Goal: Navigation & Orientation: Find specific page/section

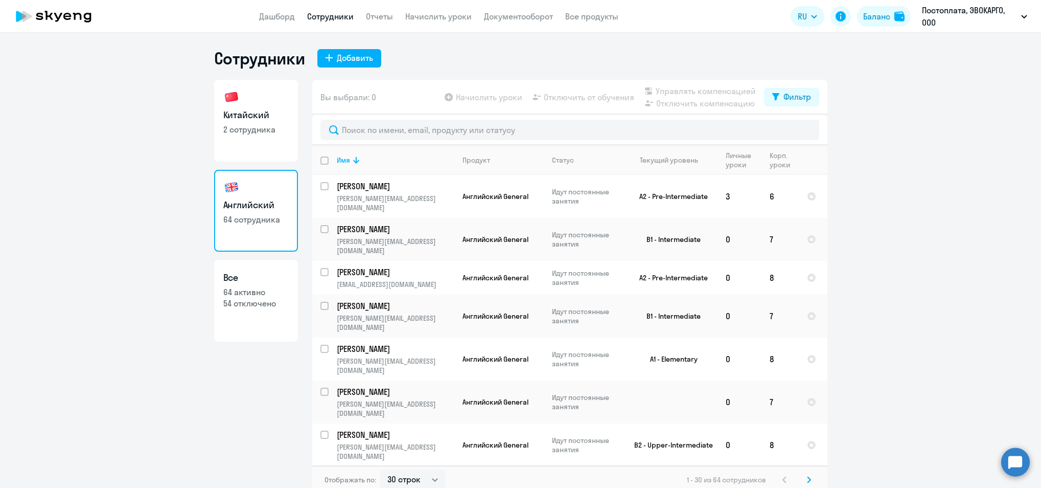
select select "30"
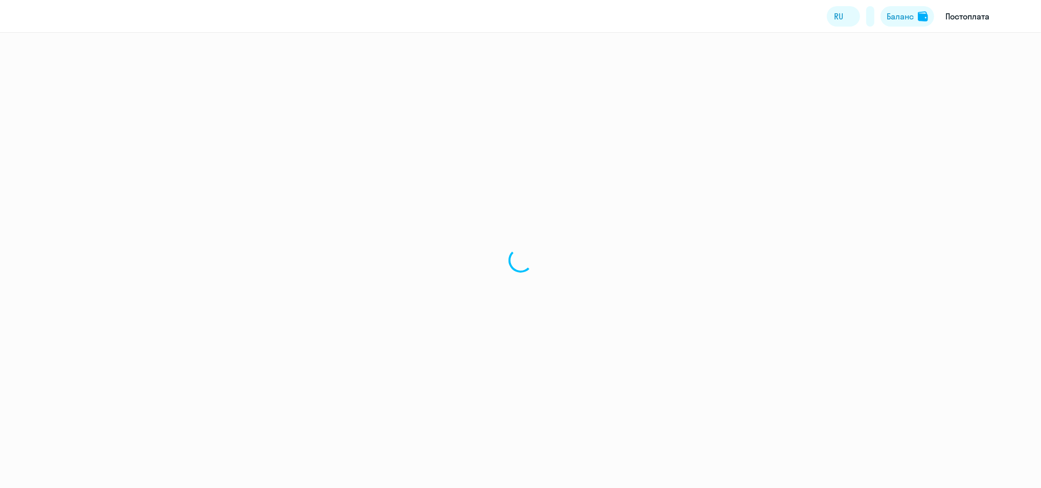
select select "30"
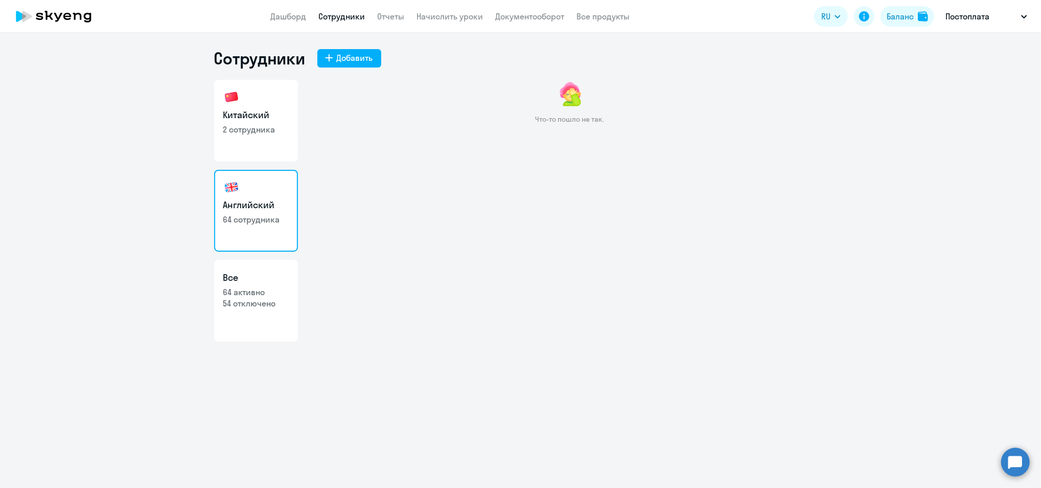
click at [242, 133] on p "2 сотрудника" at bounding box center [255, 129] width 65 height 11
select select "30"
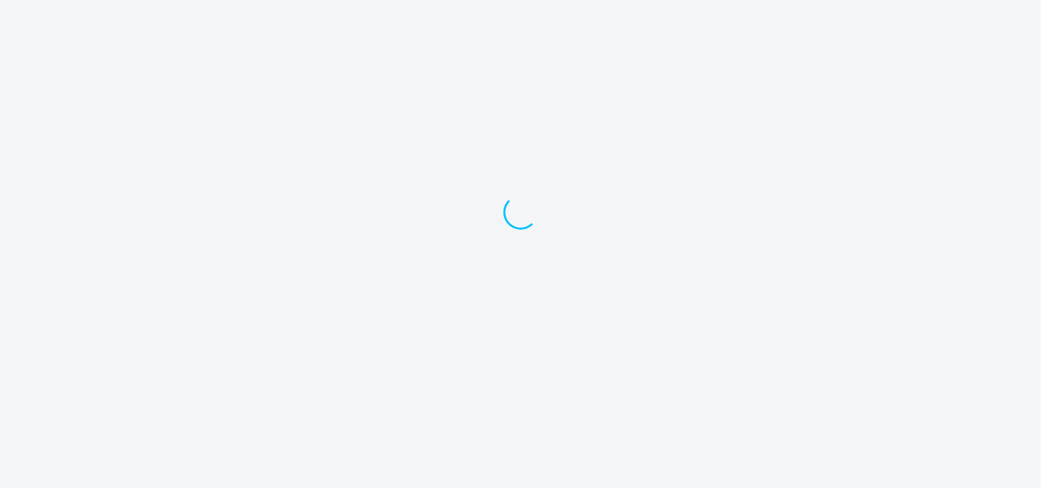
select select "30"
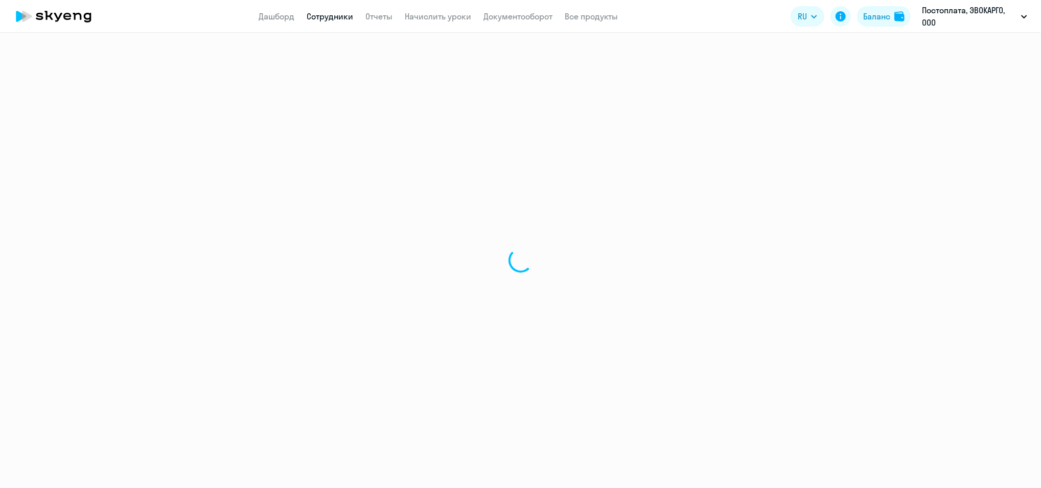
select select "30"
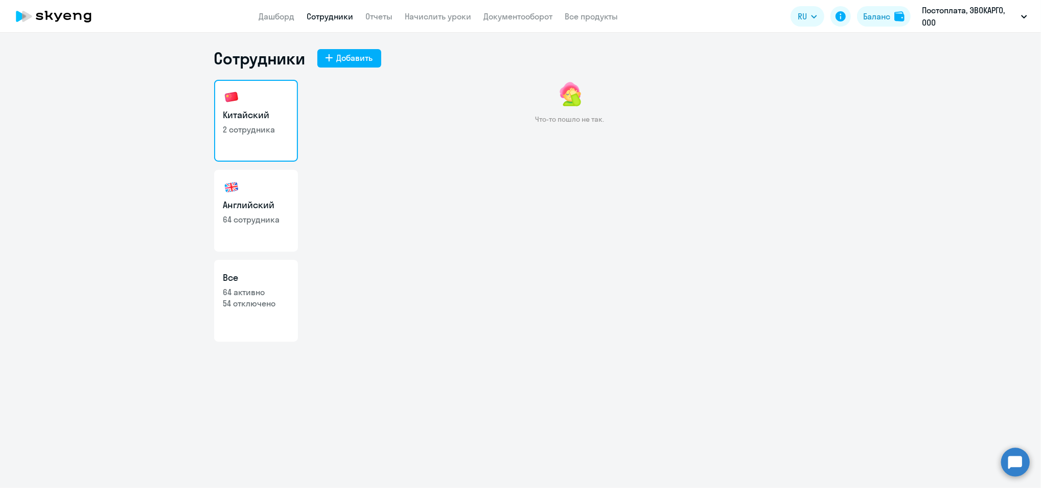
click at [303, 208] on div "Китайский 2 сотрудника Английский 64 сотрудника Все 64 активно 54 отключено Что…" at bounding box center [521, 211] width 614 height 262
click at [269, 205] on h3 "Английский" at bounding box center [255, 204] width 65 height 13
select select "30"
click at [69, 10] on icon at bounding box center [54, 17] width 90 height 26
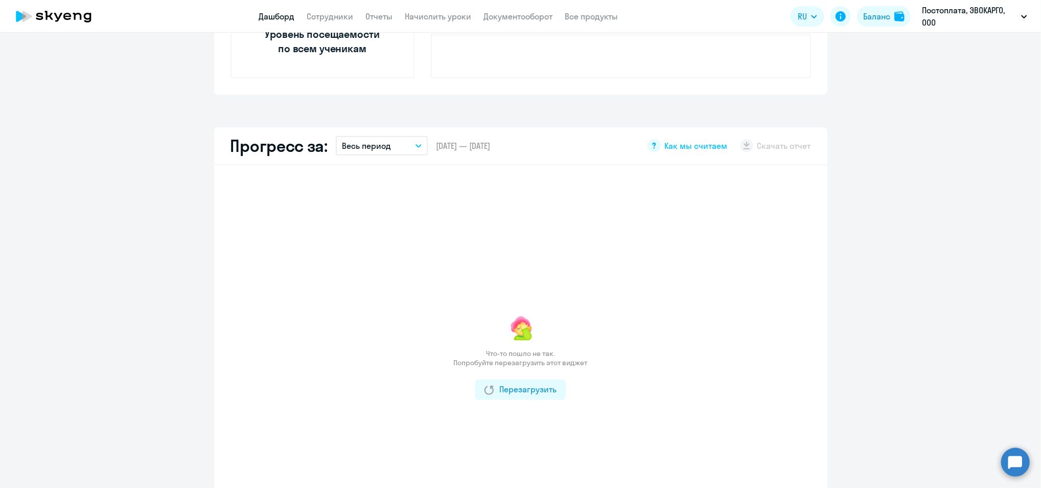
scroll to position [614, 0]
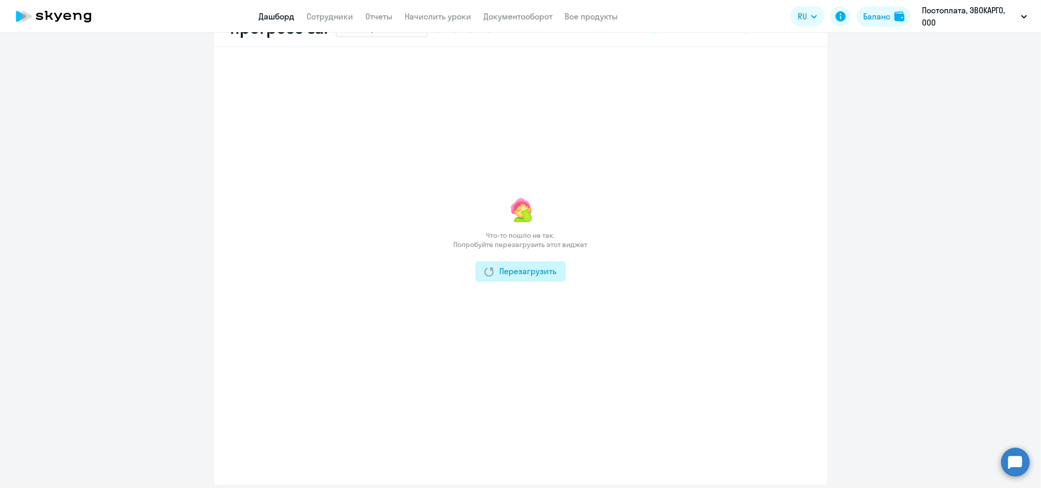
click at [509, 276] on button "Перезагрузить" at bounding box center [520, 271] width 90 height 20
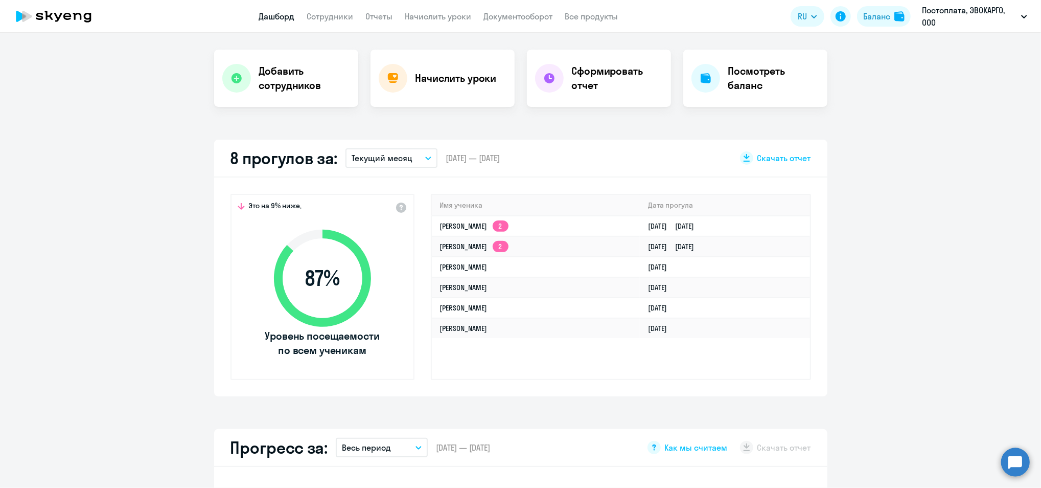
scroll to position [68, 0]
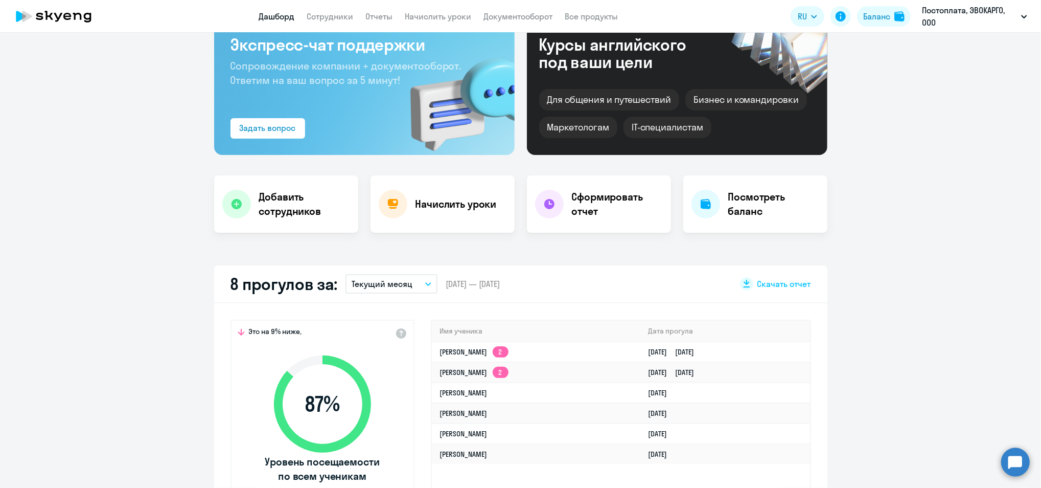
click at [58, 20] on icon at bounding box center [58, 17] width 8 height 9
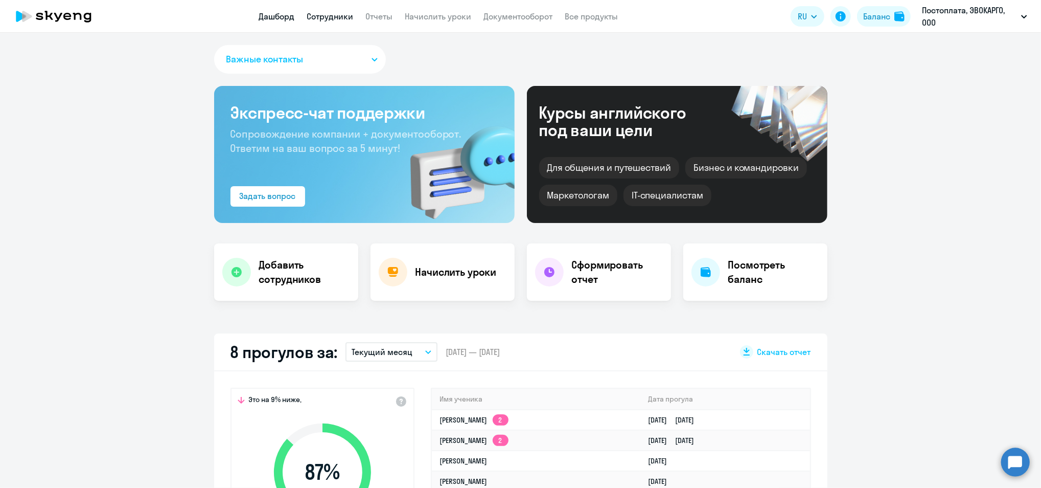
click at [344, 15] on link "Сотрудники" at bounding box center [330, 16] width 47 height 10
select select "30"
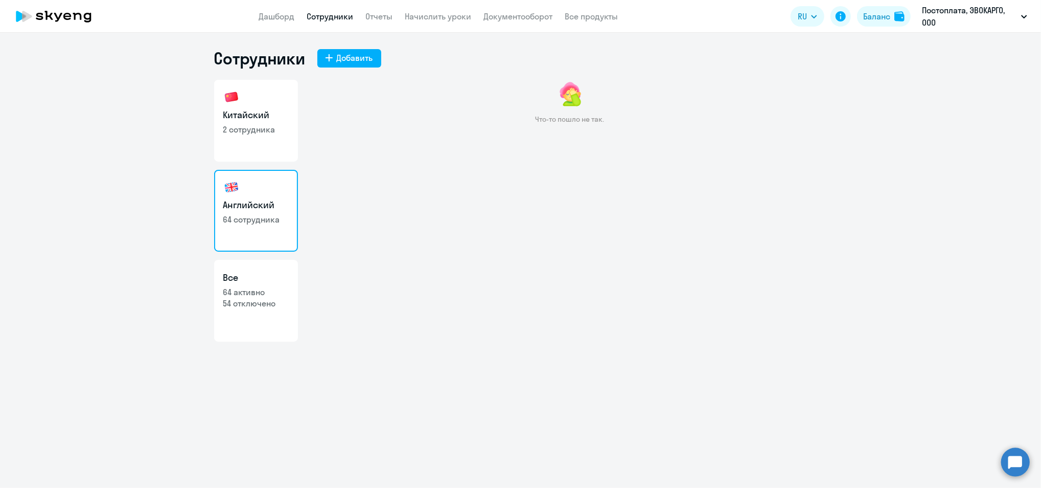
click at [325, 210] on div "Что-то пошло не так." at bounding box center [569, 187] width 515 height 215
click at [333, 213] on div "Что-то пошло не так." at bounding box center [569, 187] width 515 height 215
